Goal: Task Accomplishment & Management: Manage account settings

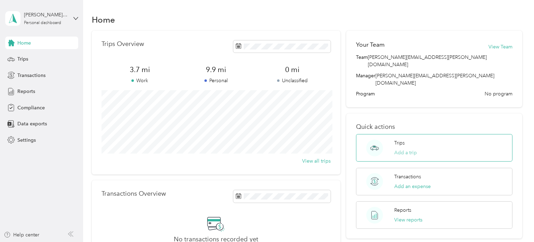
click at [406, 149] on button "Add a trip" at bounding box center [405, 152] width 23 height 7
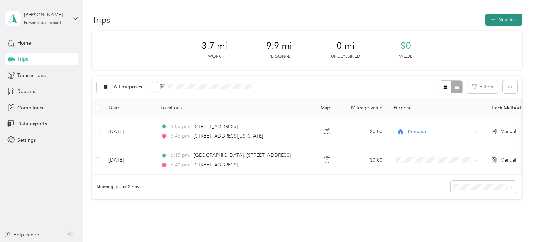
click at [507, 18] on button "New trip" at bounding box center [503, 20] width 37 height 12
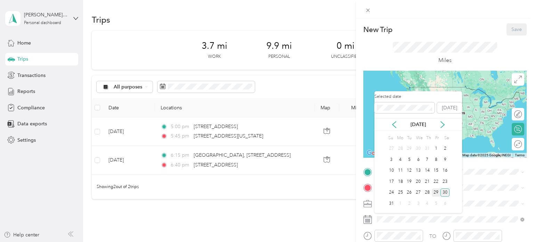
click at [435, 192] on div "29" at bounding box center [436, 192] width 9 height 9
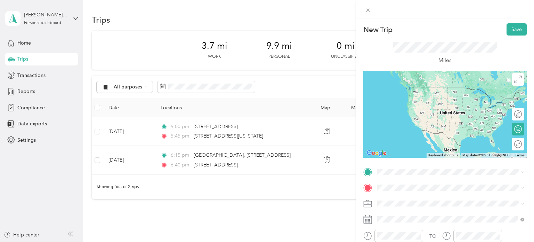
click at [523, 203] on iframe at bounding box center [514, 222] width 39 height 39
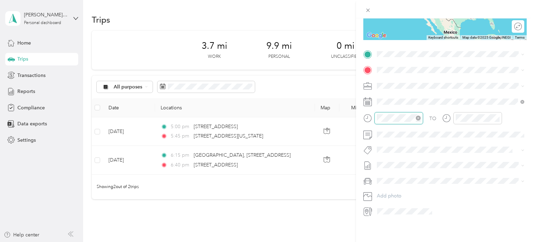
scroll to position [42, 0]
click at [384, 141] on div "05" at bounding box center [384, 140] width 17 height 10
click at [405, 153] on div "15" at bounding box center [404, 151] width 17 height 10
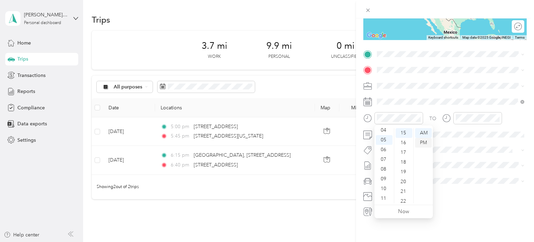
click at [423, 141] on div "PM" at bounding box center [423, 143] width 17 height 10
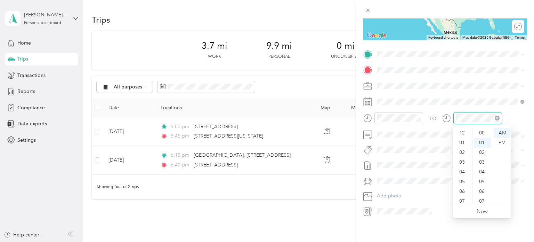
scroll to position [10, 0]
click at [462, 148] on div "06" at bounding box center [462, 150] width 17 height 10
click at [482, 131] on div "00" at bounding box center [482, 133] width 17 height 10
click at [502, 139] on div "PM" at bounding box center [502, 143] width 17 height 10
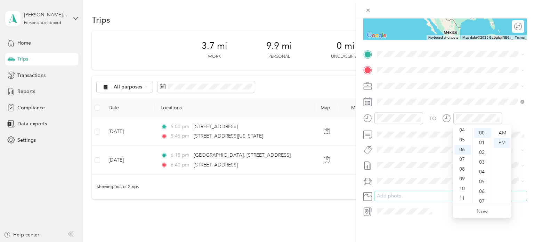
click at [521, 193] on button "Add photo" at bounding box center [450, 196] width 152 height 10
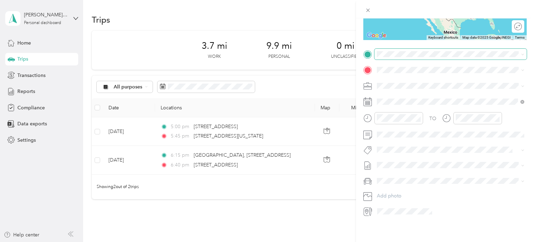
click at [403, 241] on div "New Trip Save This trip cannot be edited because it is either under review, app…" at bounding box center [265, 242] width 530 height 0
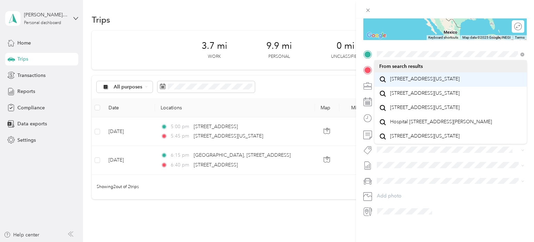
click at [414, 82] on span "[STREET_ADDRESS][US_STATE]" at bounding box center [425, 79] width 70 height 6
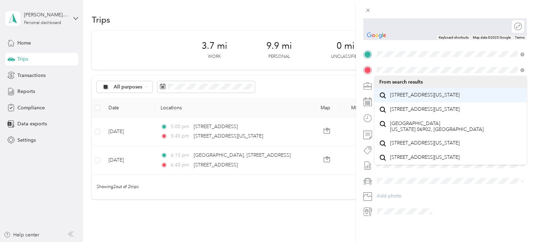
click at [409, 98] on span "[STREET_ADDRESS][US_STATE]" at bounding box center [425, 95] width 70 height 6
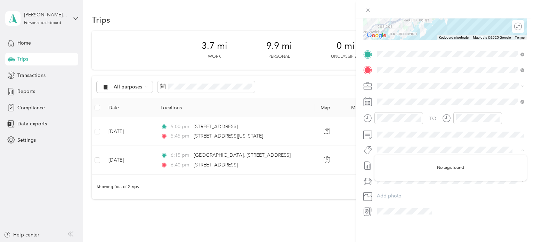
click at [420, 222] on div "New Trip Save This trip cannot be edited because it is either under review, app…" at bounding box center [445, 139] width 178 height 242
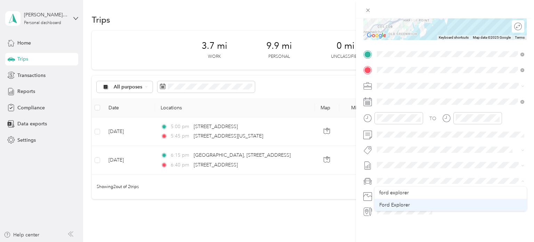
click at [391, 205] on span "Ford Explorer" at bounding box center [394, 205] width 31 height 6
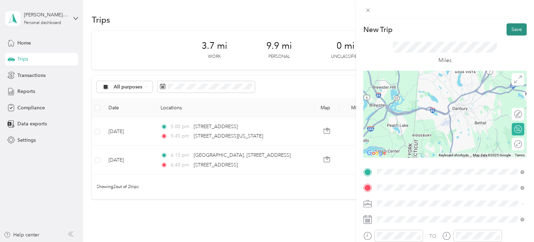
click at [521, 28] on button "Save" at bounding box center [516, 29] width 20 height 12
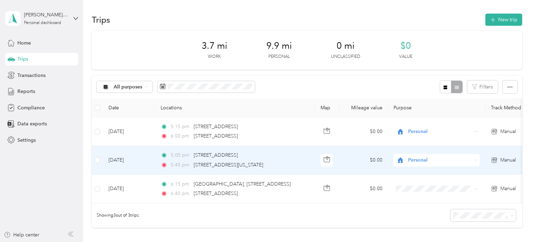
click at [420, 161] on span "Personal" at bounding box center [440, 160] width 64 height 8
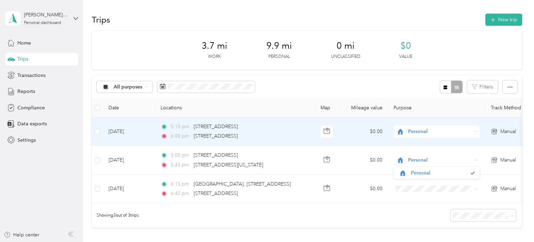
click at [495, 131] on icon at bounding box center [493, 131] width 3 height 4
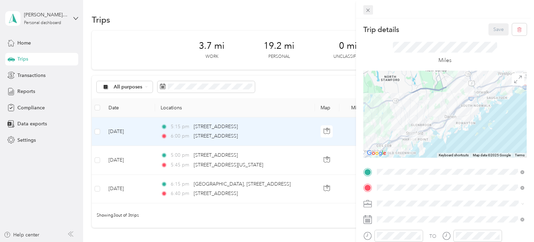
click at [369, 11] on icon at bounding box center [367, 10] width 3 height 3
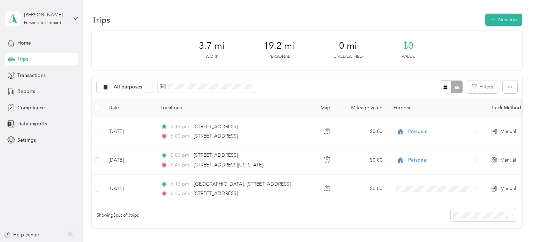
click at [369, 11] on div "Trips New trip 3.7 mi Work 19.2 mi Personal 0 mi Unclassified $0 Value All purp…" at bounding box center [306, 144] width 447 height 289
click at [34, 76] on span "Transactions" at bounding box center [31, 75] width 28 height 7
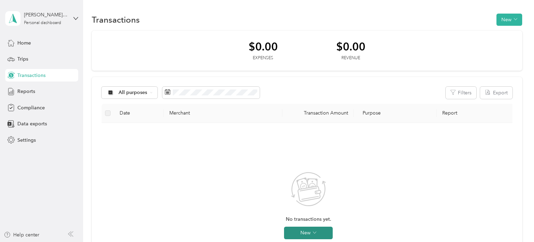
click at [304, 233] on button "New" at bounding box center [308, 232] width 49 height 13
click at [319, 211] on span "Expense" at bounding box center [318, 210] width 19 height 7
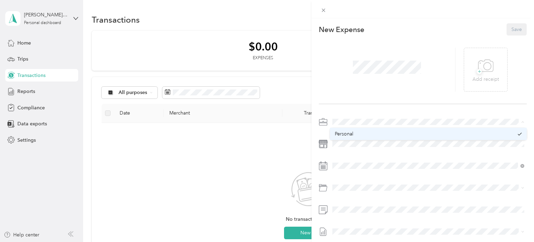
click at [344, 132] on span "Personal" at bounding box center [344, 134] width 18 height 6
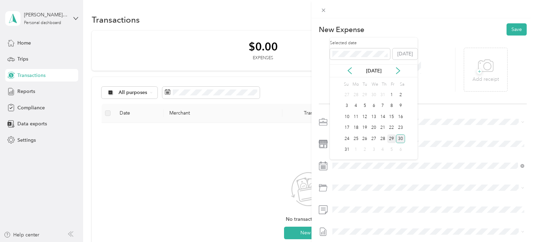
click at [390, 140] on div "29" at bounding box center [391, 138] width 9 height 9
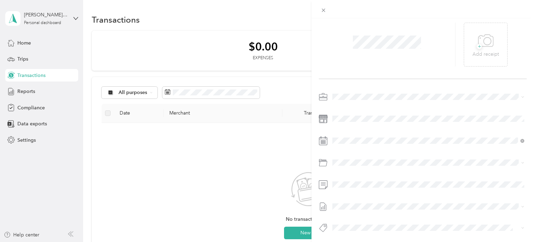
scroll to position [26, 0]
click at [396, 149] on div at bounding box center [423, 163] width 208 height 146
click at [480, 46] on span "+" at bounding box center [479, 44] width 5 height 5
click at [487, 45] on icon at bounding box center [486, 39] width 16 height 19
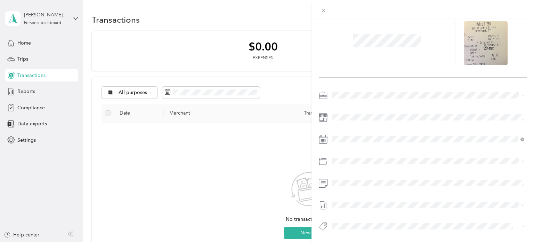
scroll to position [0, 0]
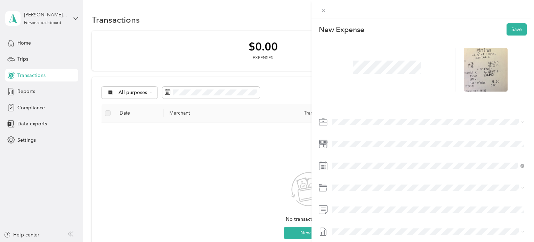
click at [281, 47] on div "This expense cannot be edited because it is either under review, approved, or p…" at bounding box center [267, 121] width 534 height 242
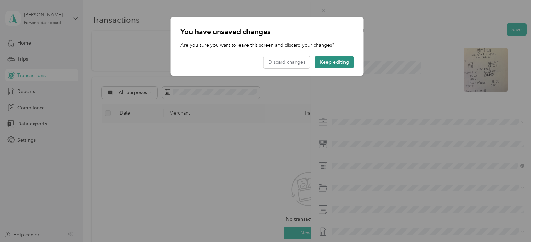
click at [329, 59] on button "Keep editing" at bounding box center [334, 62] width 39 height 12
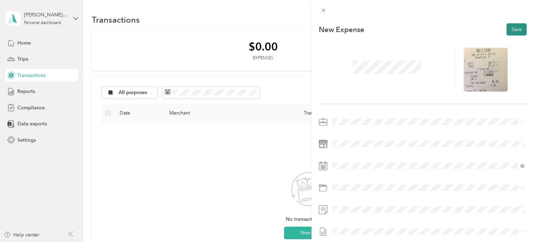
click at [519, 29] on button "Save" at bounding box center [516, 29] width 20 height 12
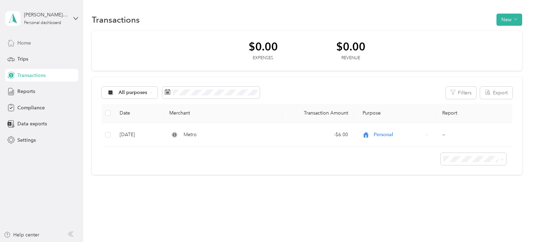
click at [27, 45] on span "Home" at bounding box center [24, 42] width 14 height 7
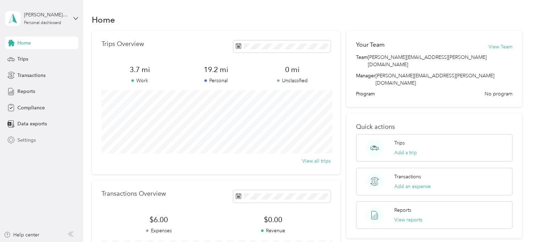
click at [27, 140] on span "Settings" at bounding box center [26, 139] width 18 height 7
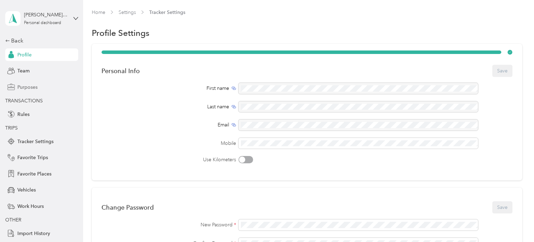
click at [23, 86] on span "Purposes" at bounding box center [27, 86] width 20 height 7
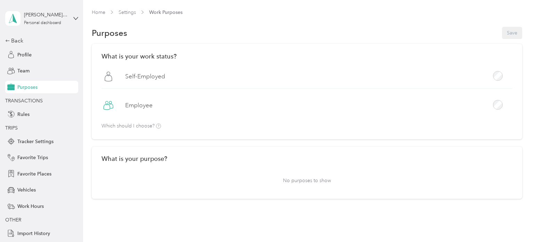
click at [148, 105] on label "Employee" at bounding box center [138, 105] width 27 height 9
click at [320, 181] on p "No purposes to show" at bounding box center [306, 180] width 411 height 17
click at [514, 31] on button "Save" at bounding box center [512, 33] width 20 height 12
click at [30, 188] on span "Vehicles" at bounding box center [26, 189] width 18 height 7
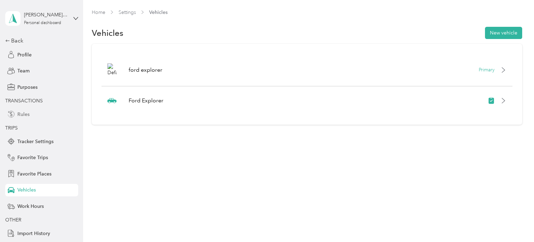
click at [24, 114] on span "Rules" at bounding box center [23, 114] width 12 height 7
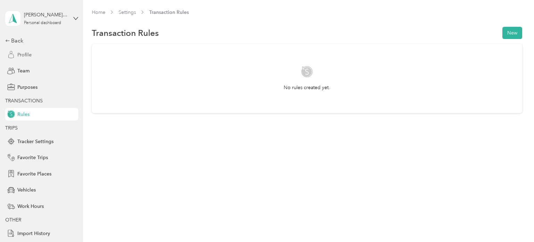
click at [23, 54] on span "Profile" at bounding box center [24, 54] width 14 height 7
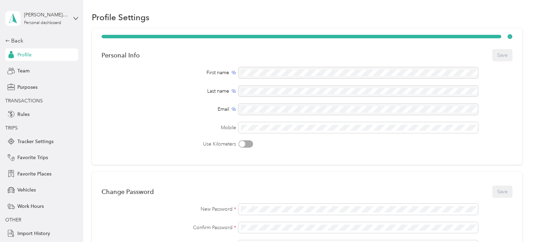
scroll to position [15, 0]
click at [18, 42] on div "Back" at bounding box center [40, 40] width 70 height 8
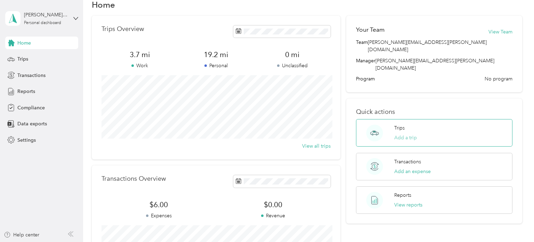
click at [408, 134] on button "Add a trip" at bounding box center [405, 137] width 23 height 7
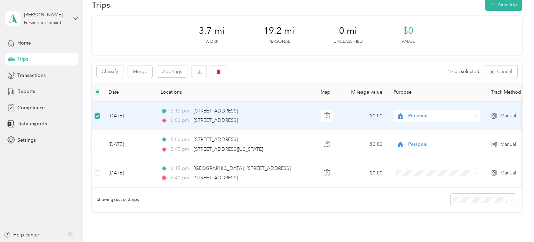
click at [451, 115] on span "Personal" at bounding box center [440, 116] width 64 height 8
click at [39, 109] on span "Compliance" at bounding box center [30, 107] width 27 height 7
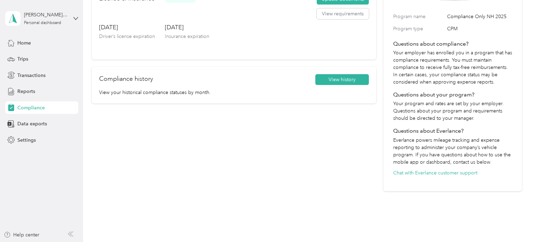
scroll to position [99, 0]
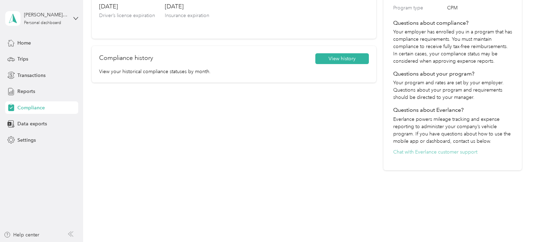
click at [420, 154] on button "Chat with Everlance customer support" at bounding box center [435, 151] width 84 height 7
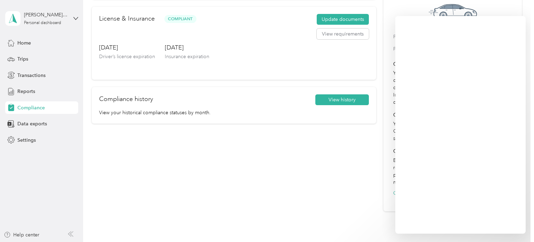
scroll to position [0, 0]
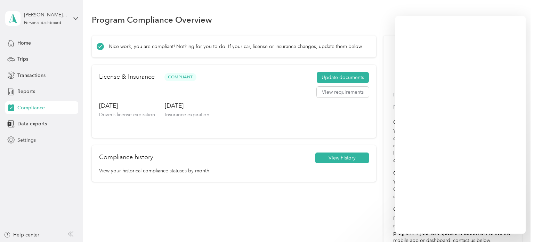
click at [30, 139] on span "Settings" at bounding box center [26, 139] width 18 height 7
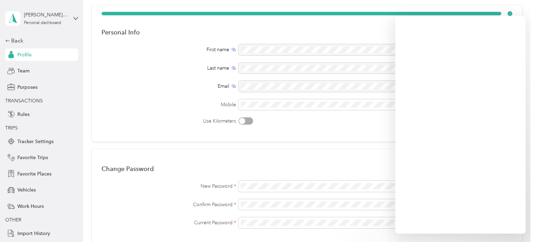
scroll to position [41, 0]
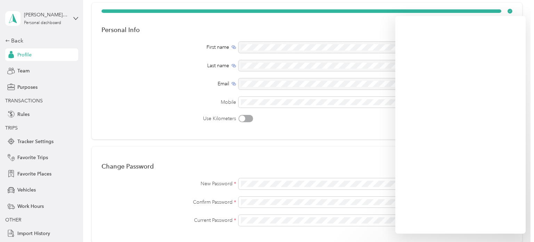
click at [301, 155] on div "Change Password Save New Password * Confirm Password * Current Password *" at bounding box center [307, 194] width 430 height 96
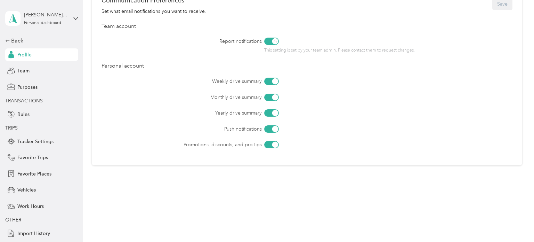
scroll to position [313, 0]
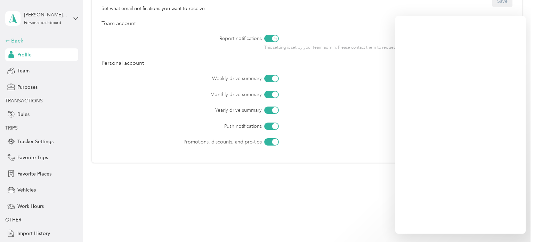
click at [16, 42] on div "Back" at bounding box center [40, 40] width 70 height 8
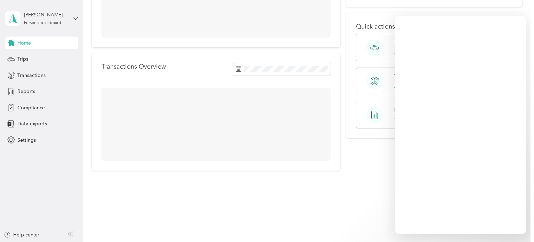
scroll to position [139, 0]
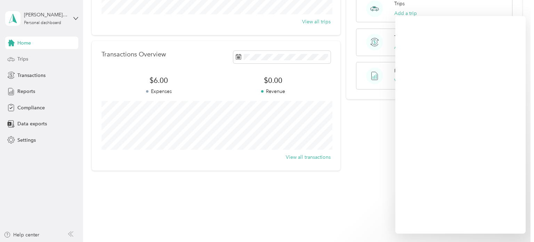
click at [25, 60] on span "Trips" at bounding box center [22, 58] width 11 height 7
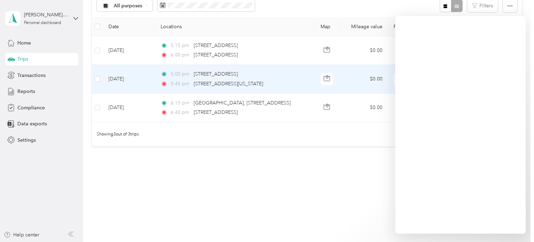
scroll to position [81, 0]
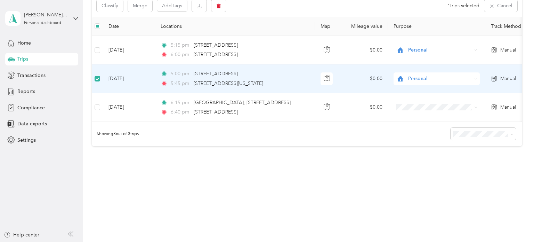
click at [420, 80] on span "Personal" at bounding box center [440, 79] width 64 height 8
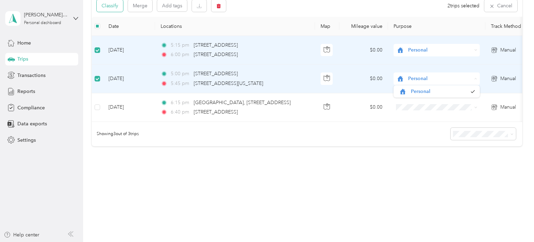
click at [109, 11] on button "Classify" at bounding box center [110, 6] width 26 height 12
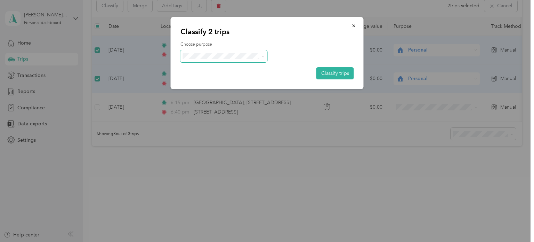
click at [262, 54] on span at bounding box center [262, 56] width 3 height 6
click at [262, 58] on span at bounding box center [262, 56] width 3 height 6
click at [262, 57] on icon at bounding box center [262, 56] width 3 height 3
click at [262, 57] on icon at bounding box center [263, 56] width 2 height 1
click at [332, 73] on button "Classify trips" at bounding box center [335, 73] width 38 height 12
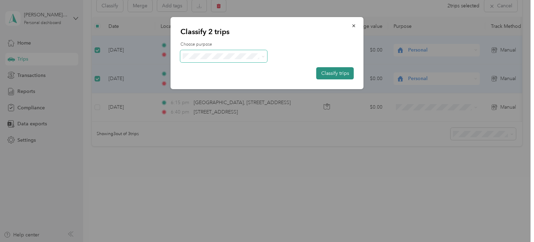
click at [332, 74] on button "Classify trips" at bounding box center [335, 73] width 38 height 12
click at [261, 56] on icon at bounding box center [262, 56] width 3 height 3
click at [343, 77] on button "Classify trips" at bounding box center [335, 73] width 38 height 12
click at [341, 73] on button "Classify trips" at bounding box center [335, 73] width 38 height 12
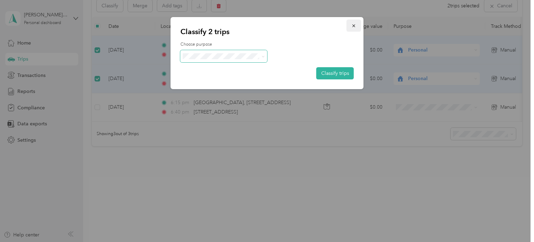
click at [352, 25] on icon "button" at bounding box center [353, 25] width 5 height 5
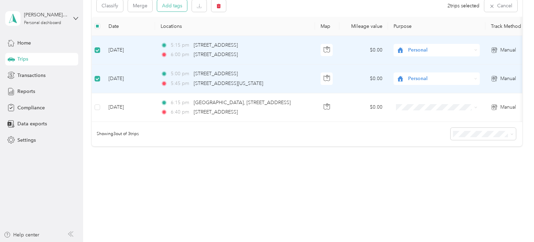
click at [164, 5] on button "Add tags" at bounding box center [172, 6] width 30 height 12
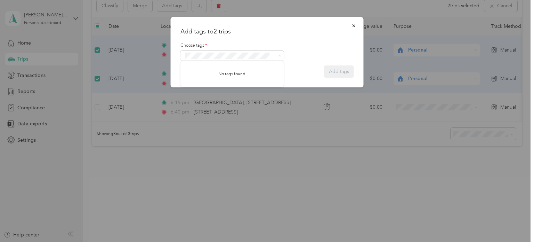
click at [301, 56] on div at bounding box center [266, 56] width 173 height 10
click at [345, 73] on form "Choose tags * Add tags" at bounding box center [266, 56] width 173 height 41
click at [279, 241] on div "Add tags to 2 trips Choose tags * Add tags" at bounding box center [265, 242] width 530 height 0
click at [353, 24] on icon "button" at bounding box center [353, 25] width 5 height 5
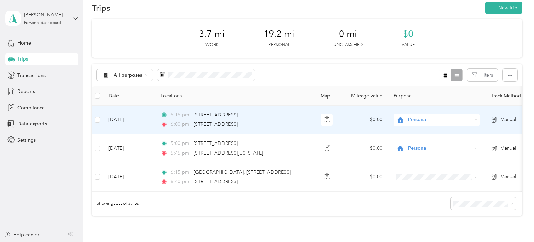
scroll to position [0, 0]
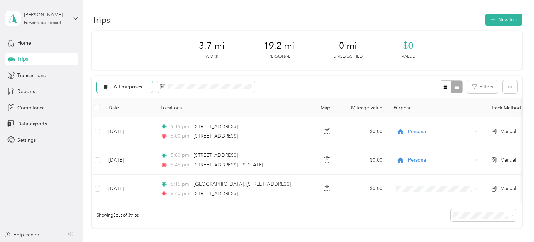
click at [130, 87] on span "All purposes" at bounding box center [128, 86] width 29 height 5
click at [125, 111] on span "Unclassified" at bounding box center [131, 111] width 34 height 7
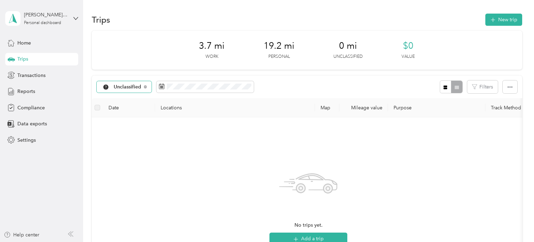
click at [139, 88] on span "Unclassified" at bounding box center [128, 86] width 28 height 5
click at [132, 99] on span "All purposes" at bounding box center [132, 99] width 36 height 7
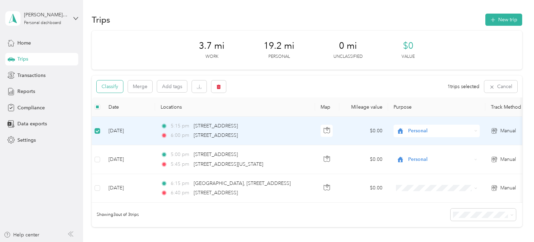
click at [116, 87] on button "Classify" at bounding box center [110, 86] width 26 height 12
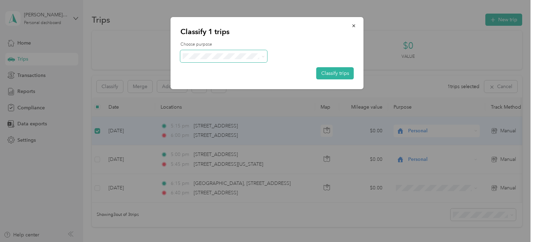
click at [235, 61] on span at bounding box center [223, 56] width 87 height 12
click at [308, 54] on div at bounding box center [266, 56] width 173 height 12
click at [352, 26] on icon "button" at bounding box center [353, 25] width 5 height 5
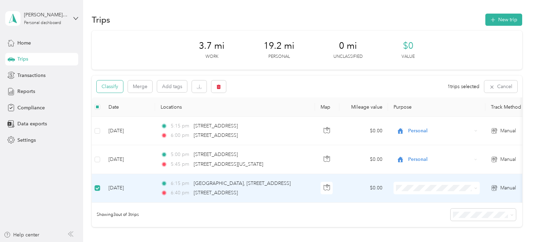
click at [117, 90] on button "Classify" at bounding box center [110, 86] width 26 height 12
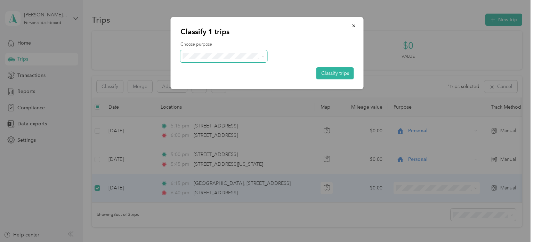
click at [265, 57] on span at bounding box center [223, 56] width 87 height 12
click at [263, 57] on icon at bounding box center [262, 56] width 3 height 3
click at [303, 42] on label "Choose purpose" at bounding box center [266, 44] width 173 height 6
click at [354, 24] on icon "button" at bounding box center [353, 25] width 5 height 5
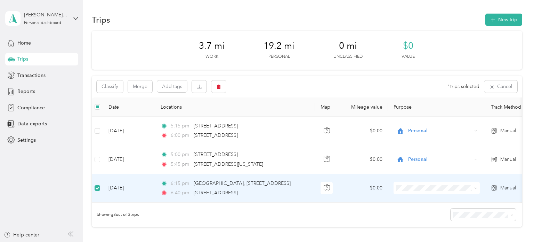
click at [507, 187] on span "Manual" at bounding box center [508, 188] width 16 height 8
click at [505, 189] on span "Manual" at bounding box center [508, 188] width 16 height 8
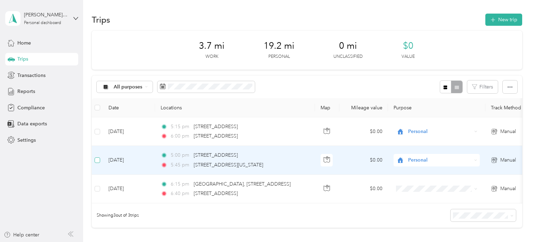
click at [96, 163] on label at bounding box center [98, 160] width 6 height 8
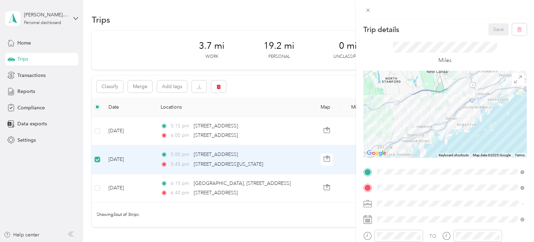
click at [369, 203] on icon at bounding box center [367, 203] width 9 height 9
click at [368, 10] on icon at bounding box center [368, 10] width 6 height 6
